Goal: Complete application form

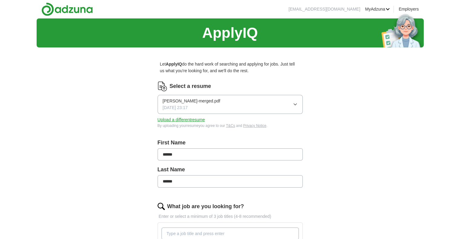
click at [194, 120] on button "Upload a different resume" at bounding box center [180, 119] width 47 height 7
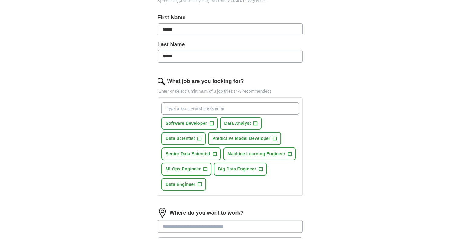
scroll to position [130, 0]
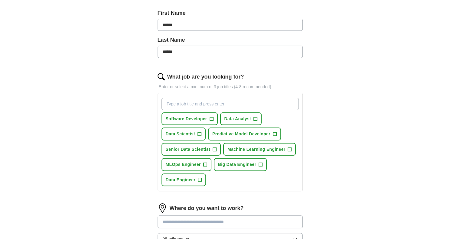
click at [199, 128] on button "Data Scientist +" at bounding box center [183, 134] width 44 height 13
click at [204, 162] on span "+" at bounding box center [205, 164] width 4 height 5
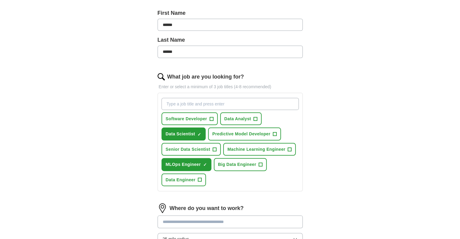
click at [248, 117] on span "Data Analyst" at bounding box center [237, 118] width 27 height 7
click at [250, 119] on span "Data Analyst" at bounding box center [237, 118] width 27 height 7
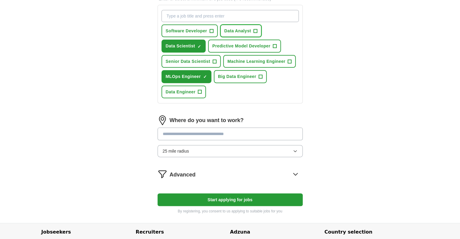
scroll to position [224, 0]
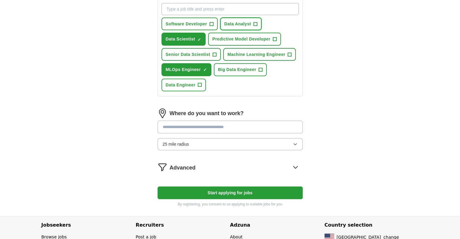
click at [289, 147] on button "25 mile radius" at bounding box center [229, 144] width 145 height 12
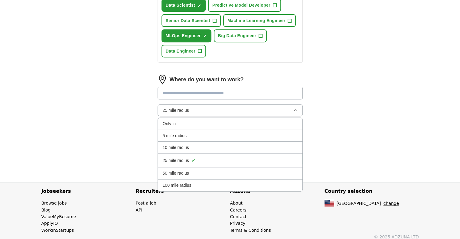
scroll to position [262, 0]
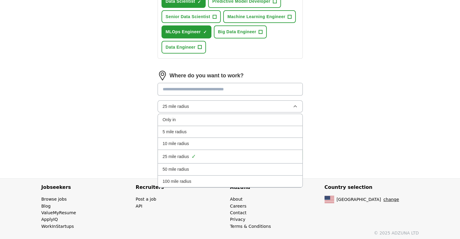
click at [254, 178] on div "100 mile radius" at bounding box center [230, 181] width 135 height 7
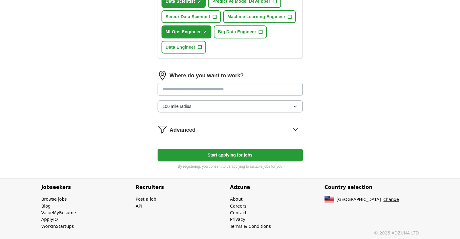
click at [277, 84] on input at bounding box center [229, 89] width 145 height 13
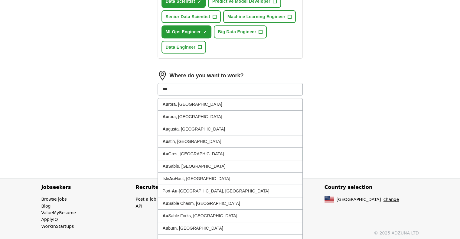
type input "****"
click at [195, 100] on li "[GEOGRAPHIC_DATA] in, [GEOGRAPHIC_DATA]" at bounding box center [230, 104] width 144 height 12
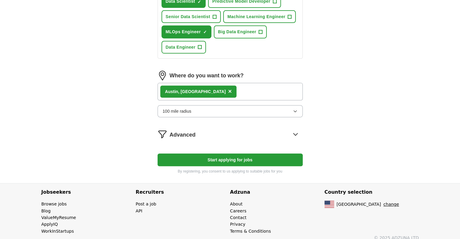
click at [259, 160] on button "Start applying for jobs" at bounding box center [229, 159] width 145 height 13
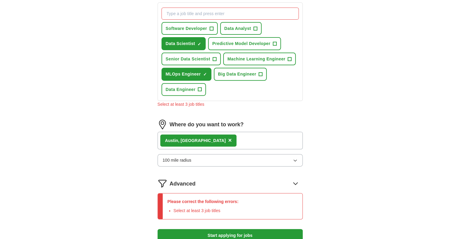
scroll to position [219, 0]
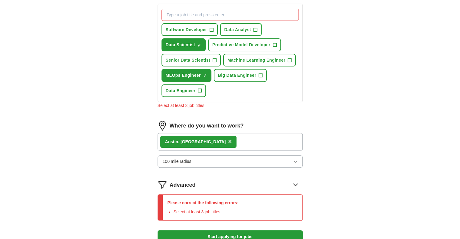
click at [248, 27] on span "Data Analyst" at bounding box center [237, 29] width 27 height 7
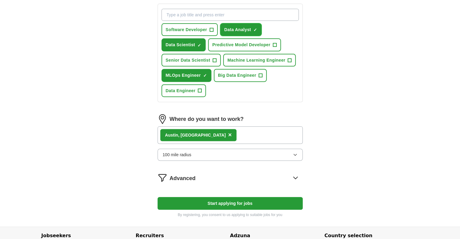
click at [283, 58] on span "Machine Learning Engineer" at bounding box center [256, 60] width 58 height 7
click at [253, 34] on button "Data Analyst ✓ ×" at bounding box center [241, 29] width 42 height 13
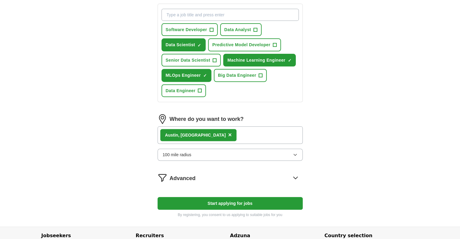
click at [250, 205] on button "Start applying for jobs" at bounding box center [229, 203] width 145 height 13
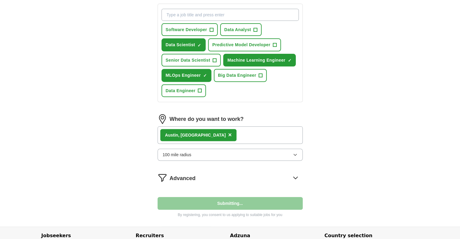
select select "**"
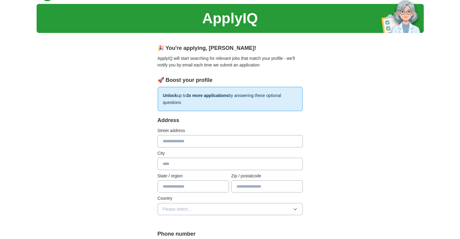
scroll to position [0, 0]
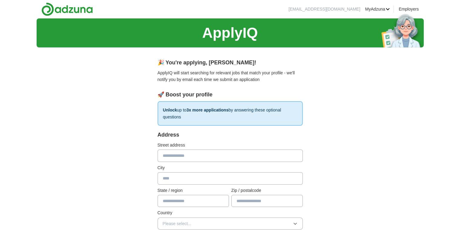
click at [289, 158] on input "text" at bounding box center [229, 156] width 145 height 12
type input "**********"
type input "********"
type input "**"
type input "*****"
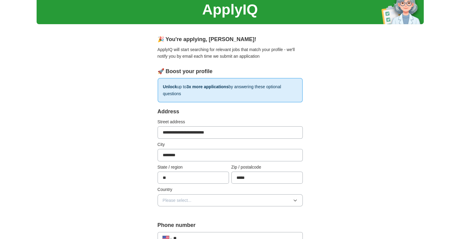
scroll to position [33, 0]
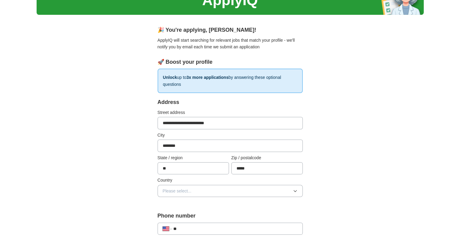
click at [288, 188] on button "Please select..." at bounding box center [229, 191] width 145 height 12
click at [266, 210] on li "[GEOGRAPHIC_DATA]" at bounding box center [230, 216] width 144 height 12
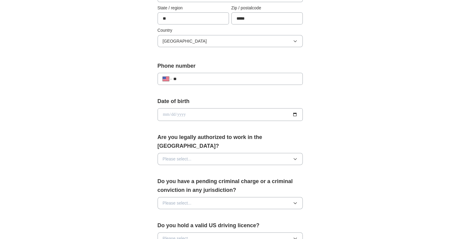
scroll to position [185, 0]
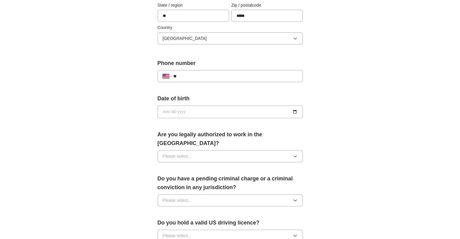
click at [261, 78] on input "**" at bounding box center [235, 76] width 124 height 7
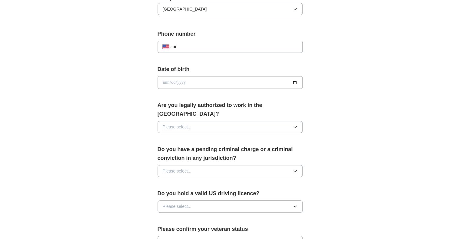
scroll to position [233, 0]
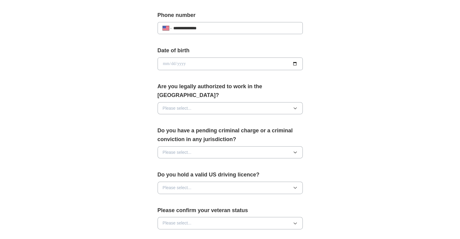
type input "**********"
click at [266, 63] on input "date" at bounding box center [229, 63] width 145 height 13
click at [296, 64] on input "date" at bounding box center [229, 63] width 145 height 13
type input "**********"
click at [212, 102] on button "Please select..." at bounding box center [229, 108] width 145 height 12
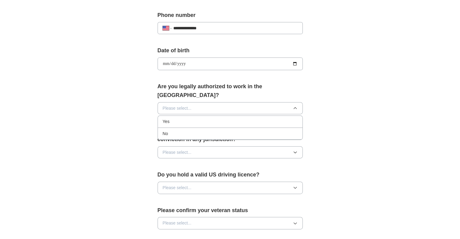
click at [213, 118] on div "Yes" at bounding box center [230, 121] width 135 height 7
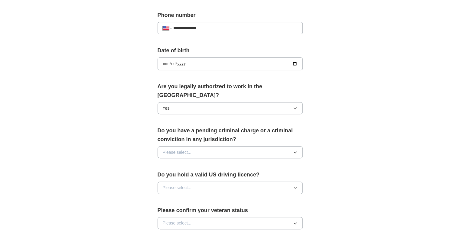
click at [295, 152] on icon "button" at bounding box center [294, 153] width 3 height 2
click at [295, 150] on icon "button" at bounding box center [294, 152] width 5 height 5
click at [294, 152] on icon "button" at bounding box center [294, 153] width 3 height 2
click at [294, 150] on icon "button" at bounding box center [294, 152] width 5 height 5
click at [295, 150] on icon "button" at bounding box center [294, 152] width 5 height 5
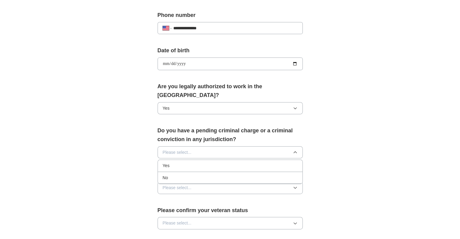
click at [298, 146] on button "Please select..." at bounding box center [229, 152] width 145 height 12
click at [292, 150] on icon "button" at bounding box center [294, 152] width 5 height 5
click at [293, 150] on icon "button" at bounding box center [294, 152] width 5 height 5
click at [295, 150] on icon "button" at bounding box center [294, 152] width 5 height 5
click at [290, 146] on button "Please select..." at bounding box center [229, 152] width 145 height 12
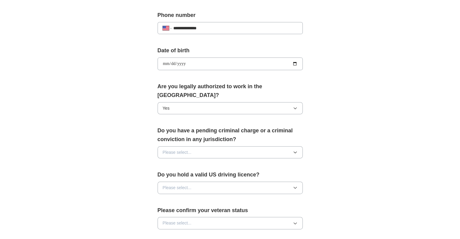
click at [292, 150] on icon "button" at bounding box center [294, 152] width 5 height 5
click at [251, 174] on div "No" at bounding box center [230, 177] width 135 height 7
click at [232, 182] on button "Please select..." at bounding box center [229, 188] width 145 height 12
click at [216, 198] on div "Yes" at bounding box center [230, 201] width 135 height 7
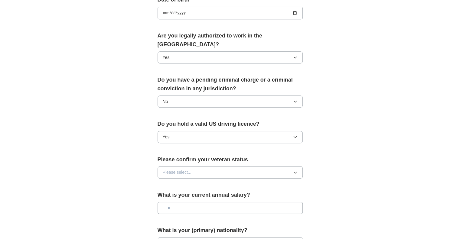
scroll to position [284, 0]
click at [244, 166] on button "Please select..." at bounding box center [229, 172] width 145 height 12
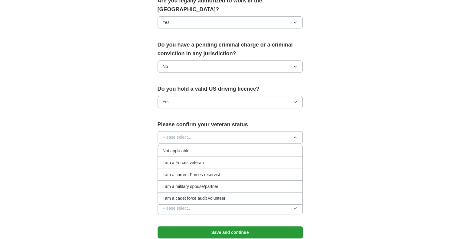
scroll to position [319, 0]
click at [258, 147] on div "Not applicable" at bounding box center [230, 150] width 135 height 7
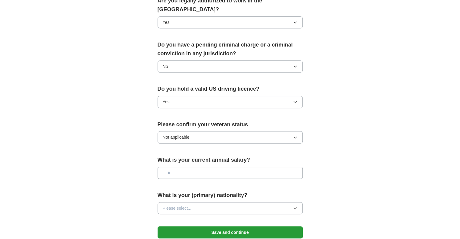
click at [230, 167] on input "text" at bounding box center [229, 173] width 145 height 12
type input "********"
click at [281, 202] on button "Please select..." at bounding box center [229, 208] width 145 height 12
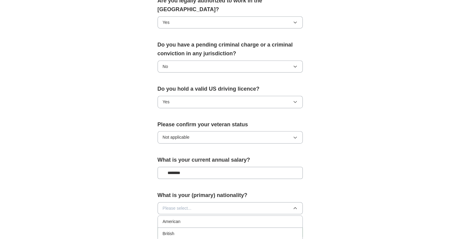
click at [276, 202] on button "Please select..." at bounding box center [229, 208] width 145 height 12
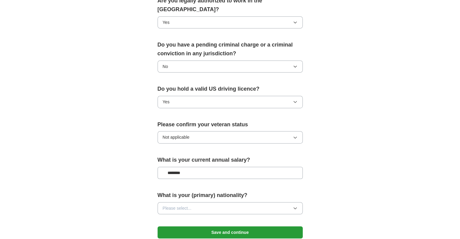
click at [265, 202] on button "Please select..." at bounding box center [229, 208] width 145 height 12
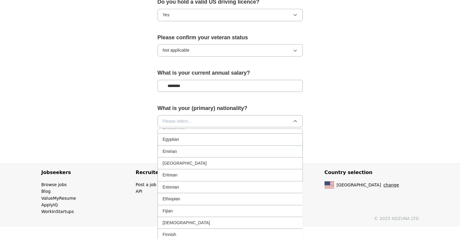
scroll to position [944, 0]
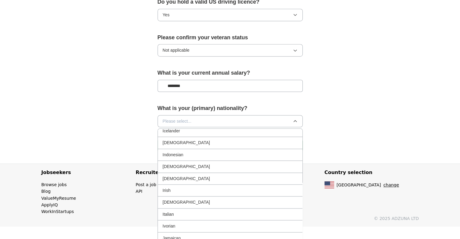
click at [274, 139] on div "[DEMOGRAPHIC_DATA]" at bounding box center [230, 142] width 135 height 7
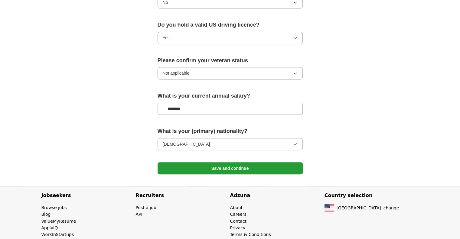
click at [266, 162] on button "Save and continue" at bounding box center [229, 168] width 145 height 12
click at [244, 162] on button "Save and continue" at bounding box center [229, 168] width 145 height 12
